Goal: Navigation & Orientation: Go to known website

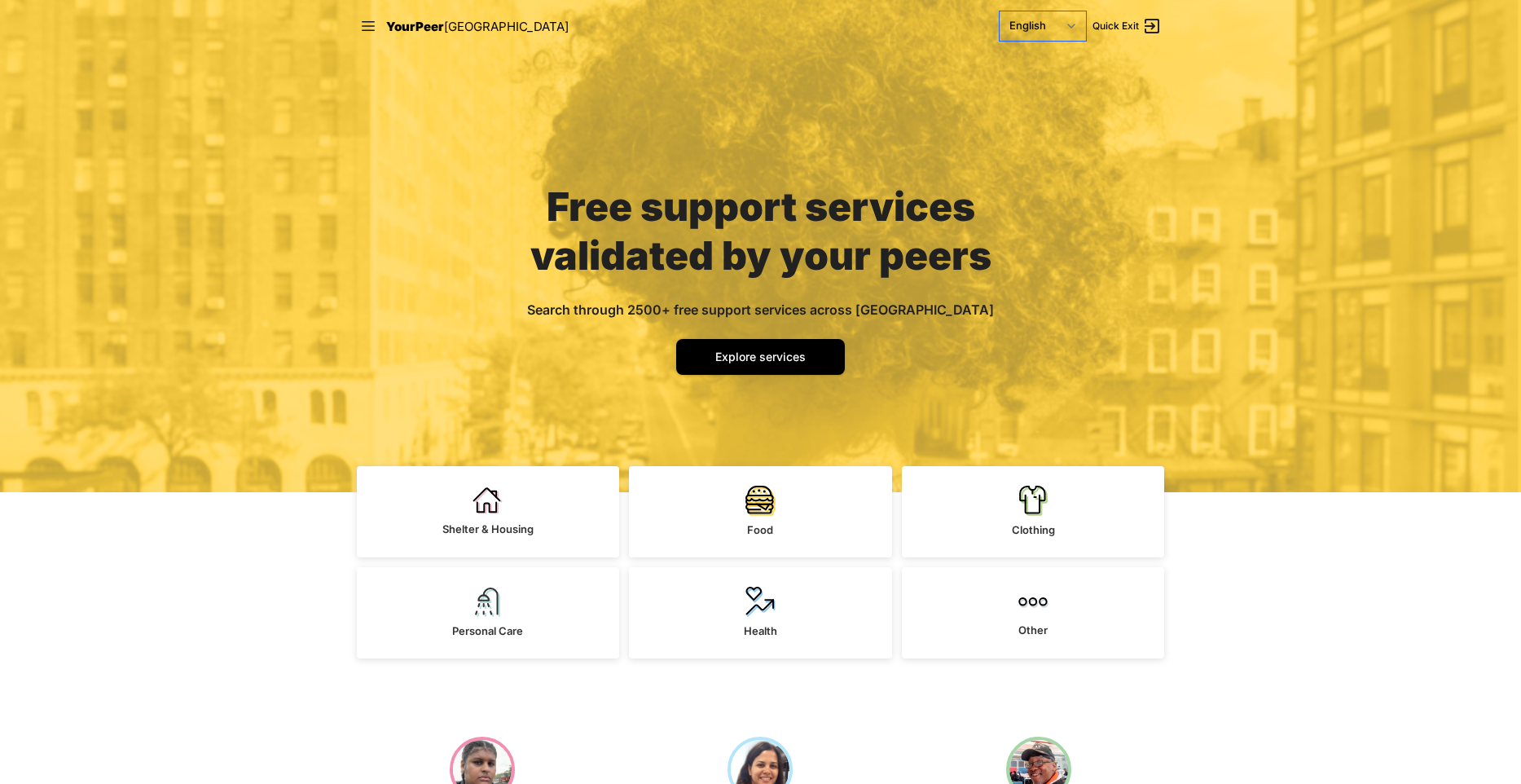
click at [1000, 12] on select "English Español 简体中文 বাংলা Français Русский" at bounding box center [1043, 26] width 87 height 29
click option "Русский" at bounding box center [0, 0] width 0 height 0
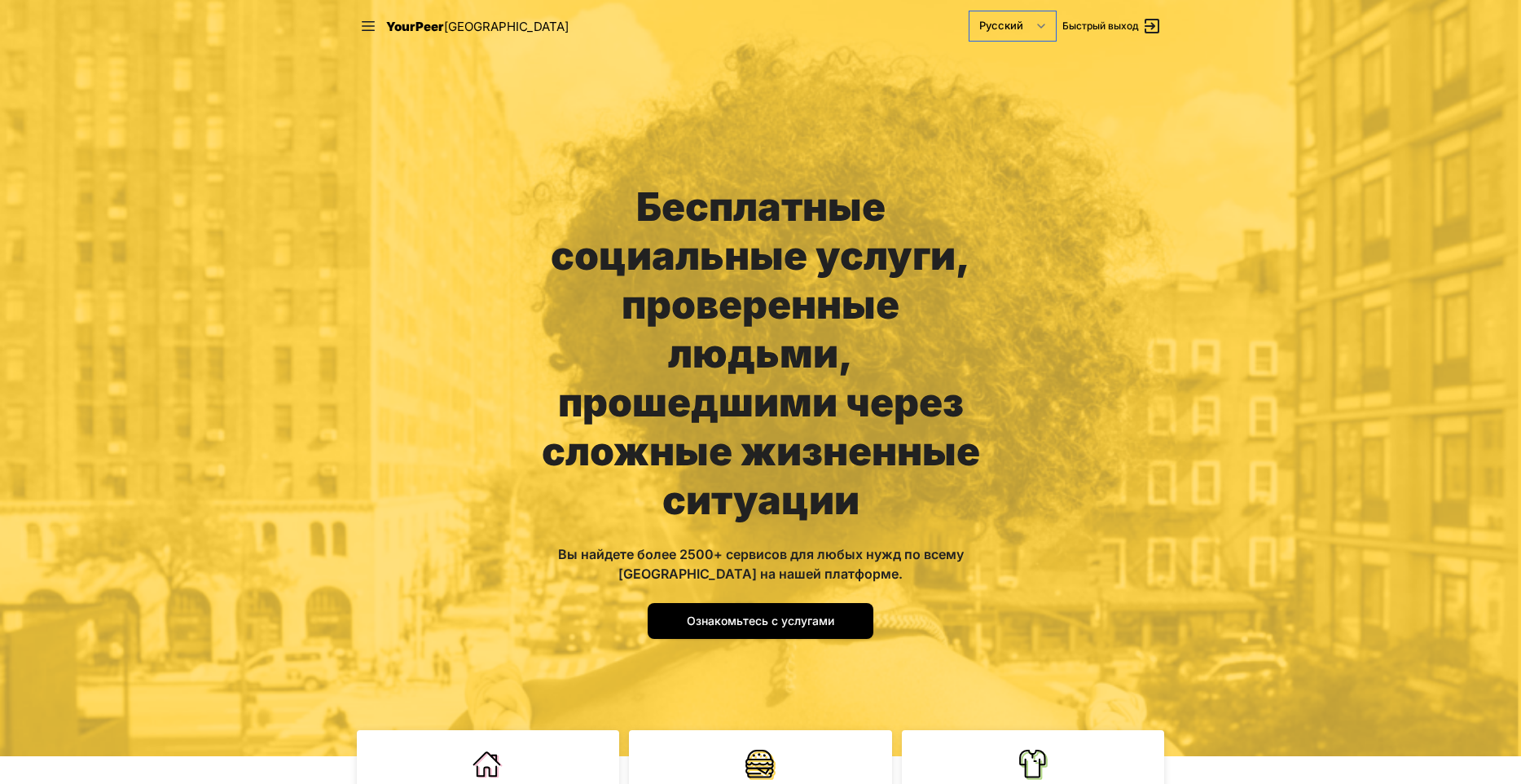
click at [969, 12] on select "English Español 简体中文 বাংলা Français Русский" at bounding box center [1012, 26] width 87 height 29
click option "Français" at bounding box center [0, 0] width 0 height 0
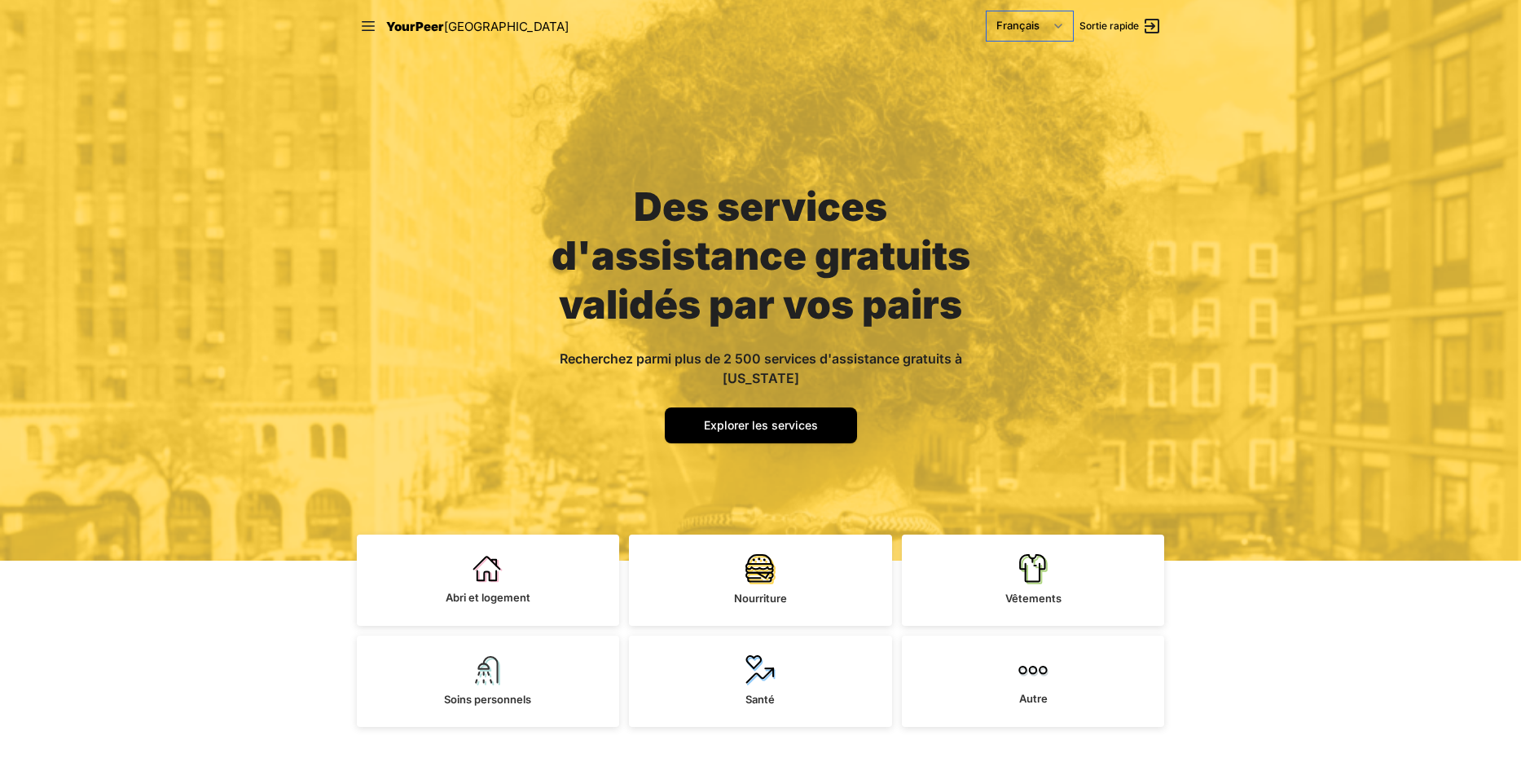
click at [987, 12] on select "English Español 简体中文 বাংলা Français Русский" at bounding box center [1030, 26] width 87 height 29
click option "Français" at bounding box center [0, 0] width 0 height 0
click at [987, 12] on select "English Español 简体中文 বাংলা Français Русский" at bounding box center [1030, 26] width 87 height 29
click option "বাংলা" at bounding box center [0, 0] width 0 height 0
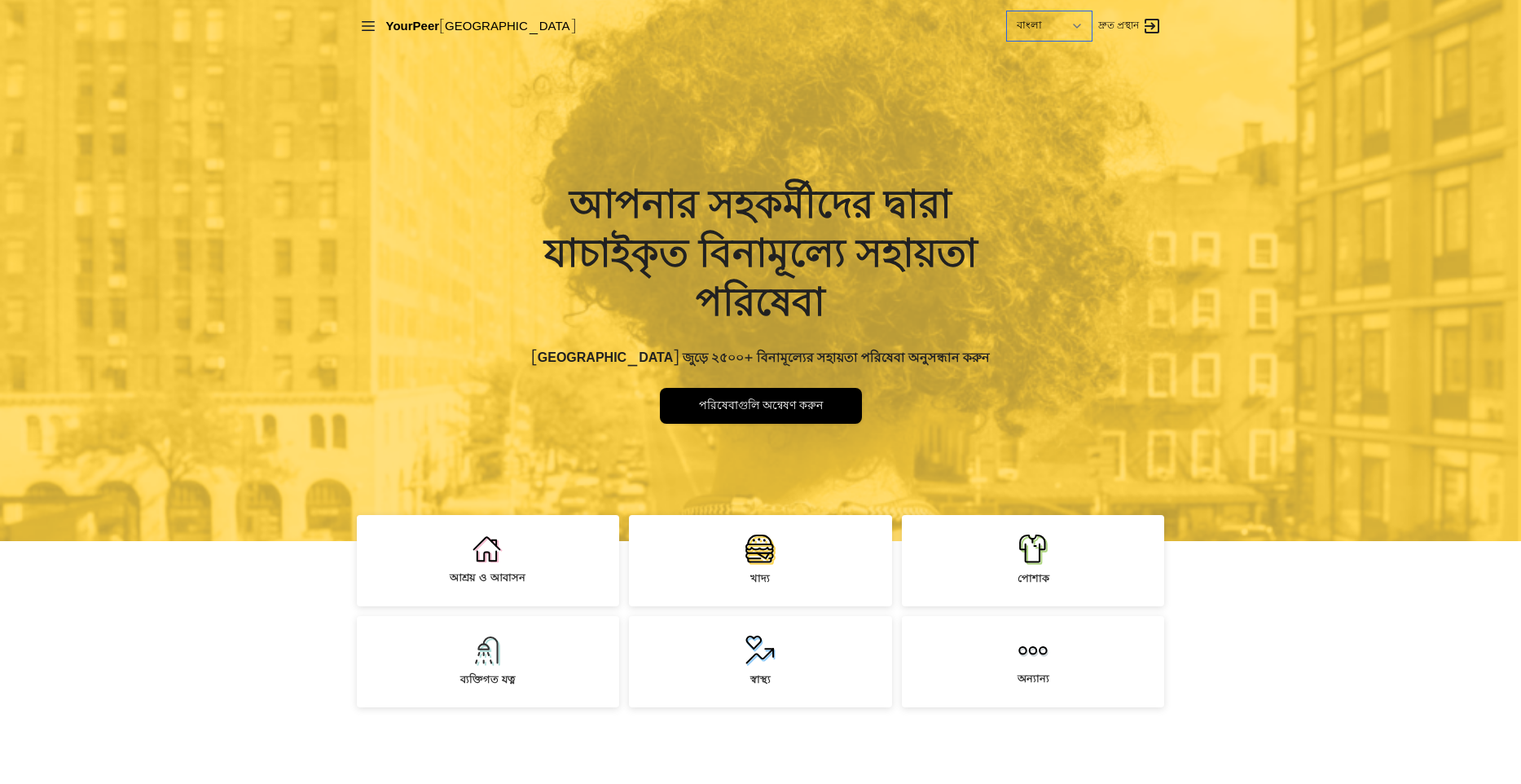
click at [1007, 12] on select "English Español 简体中文 বাংলা Français Русский" at bounding box center [1049, 26] width 85 height 29
click option "简体中文" at bounding box center [0, 0] width 0 height 0
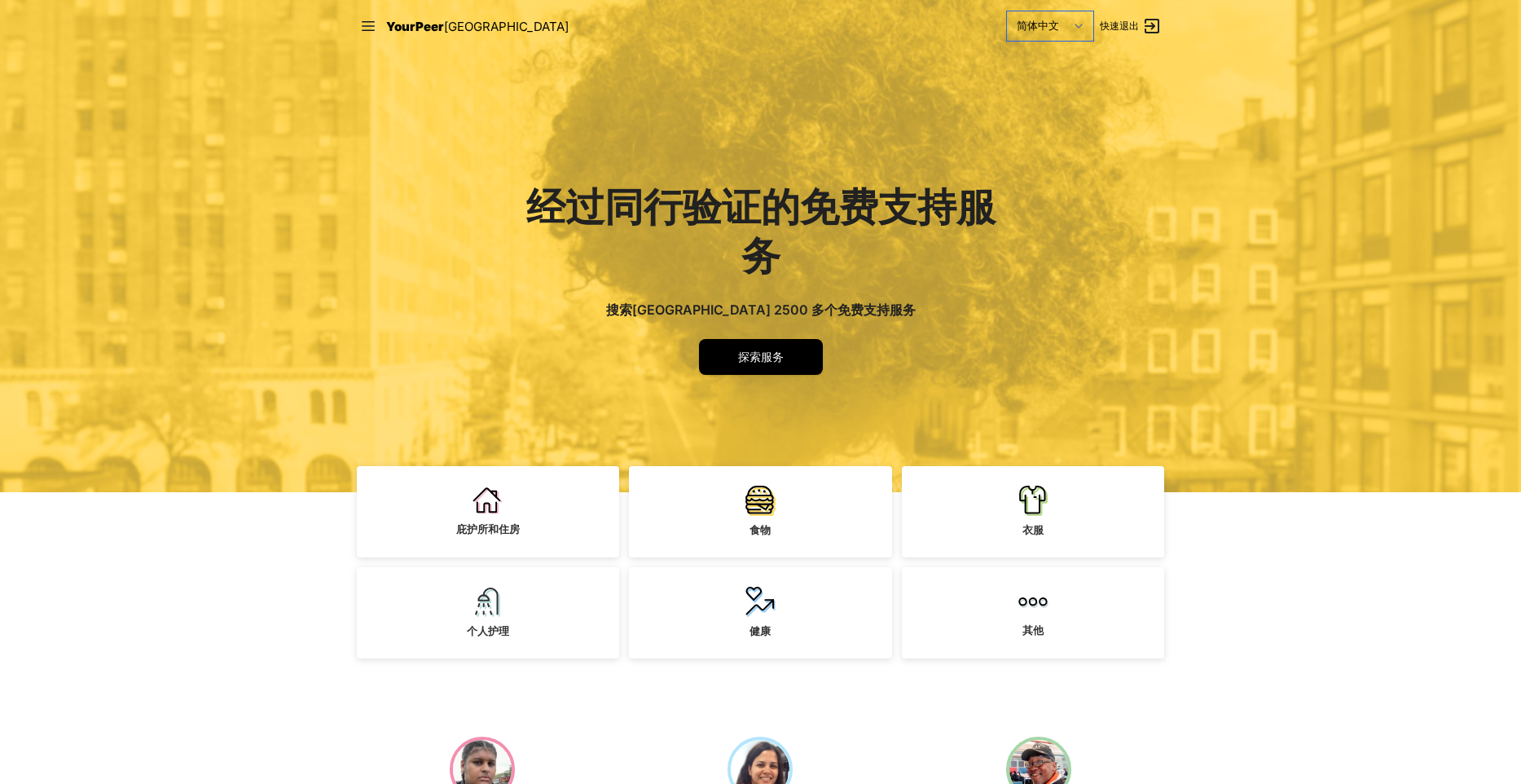
click at [1007, 12] on select "English Español 简体中文 বাংলা Français Русский" at bounding box center [1050, 26] width 87 height 29
select select "en|en"
click option "English" at bounding box center [0, 0] width 0 height 0
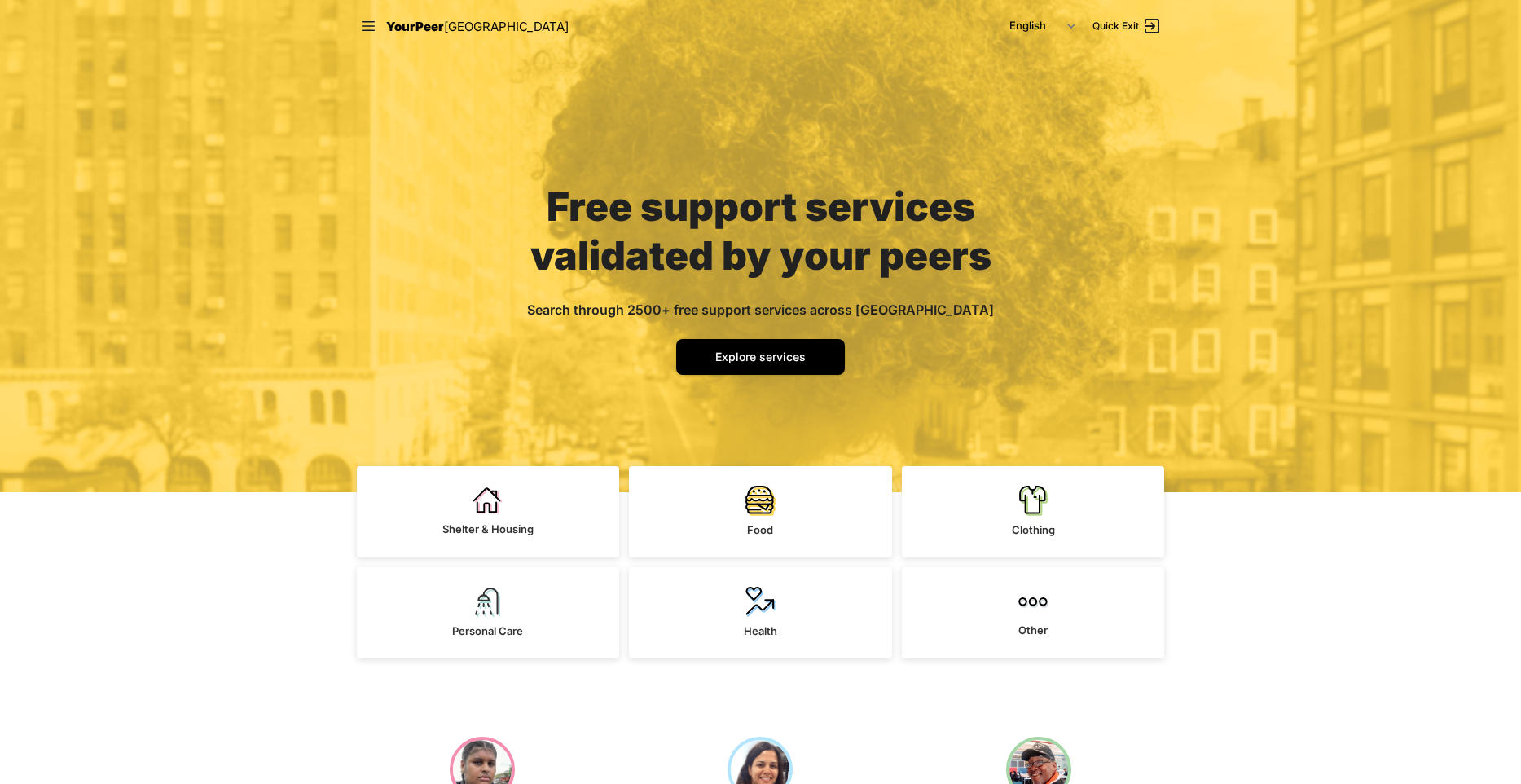
click at [1064, 179] on div "Free support services validated by your peers Search through 2500+ free support…" at bounding box center [760, 246] width 1521 height 492
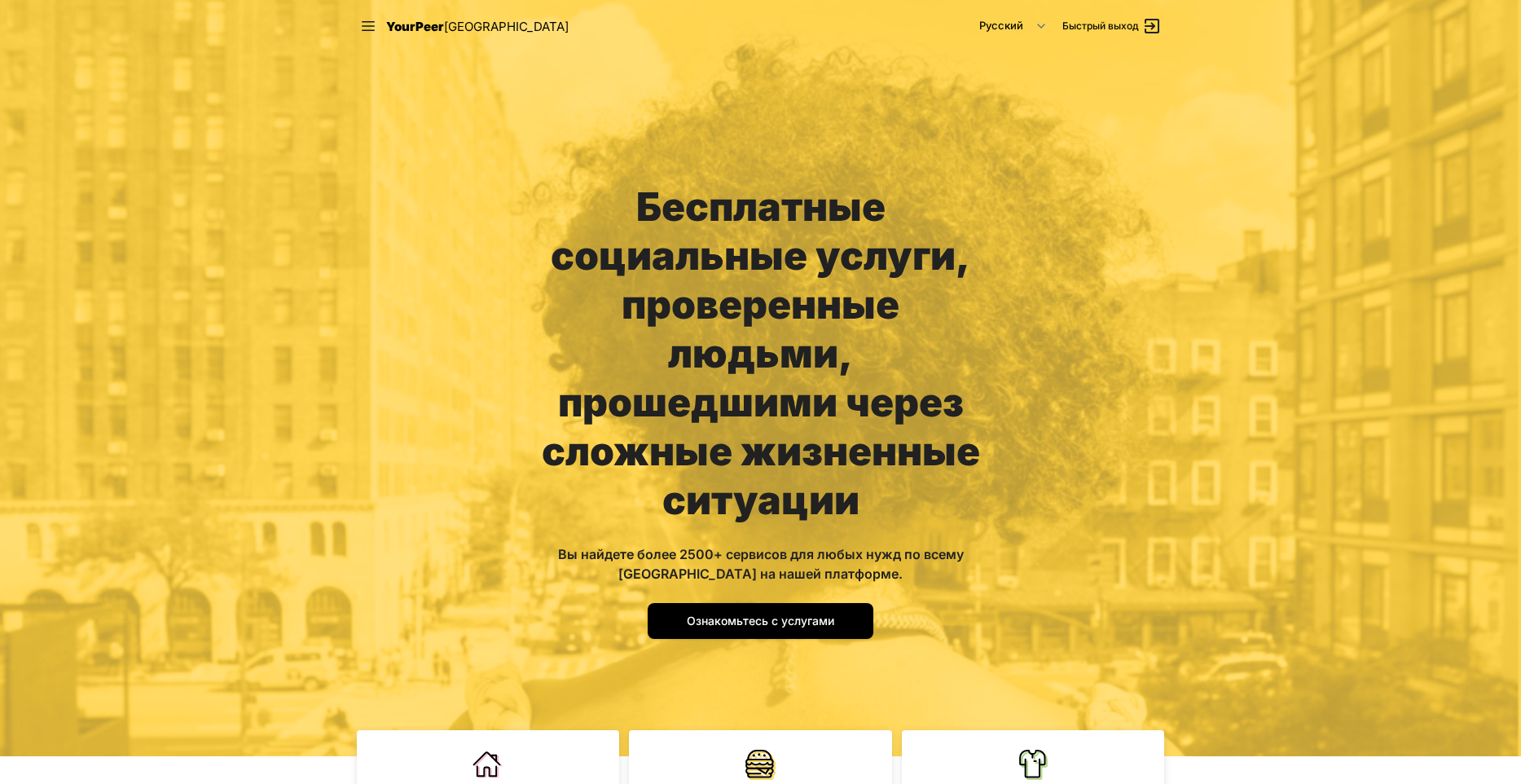
click at [1050, 247] on div "Бесплатные социальные услуги, проверенные людьми, прошедшими через сложные жизн…" at bounding box center [760, 378] width 1521 height 756
